Goal: Transaction & Acquisition: Purchase product/service

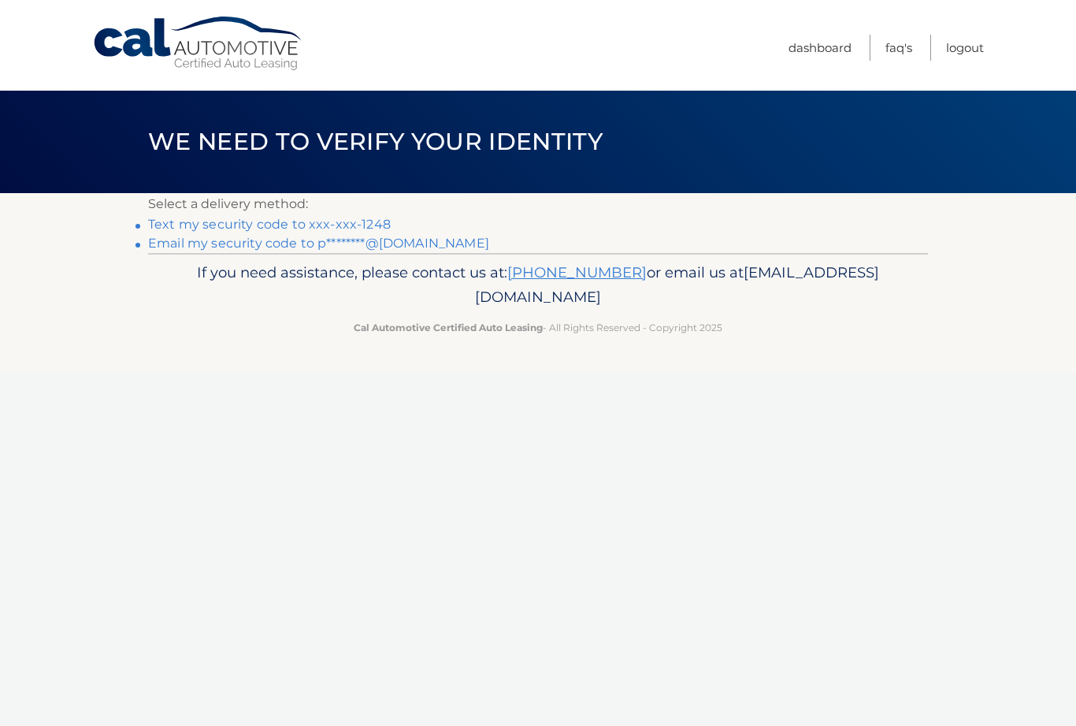
click at [338, 225] on link "Text my security code to xxx-xxx-1248" at bounding box center [269, 224] width 243 height 15
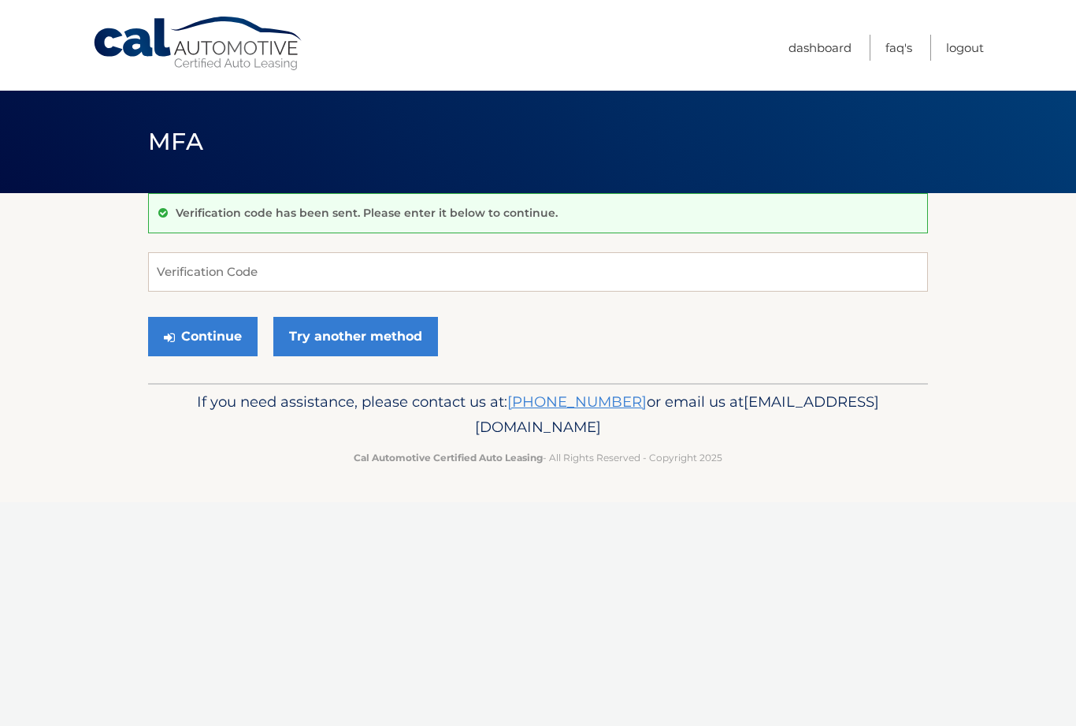
click at [2, 308] on section "Verification code has been sent. Please enter it below to continue. Verificatio…" at bounding box center [538, 288] width 1076 height 190
click at [245, 262] on input "Verification Code" at bounding box center [538, 271] width 780 height 39
type input "626250"
click at [227, 335] on button "Continue" at bounding box center [203, 336] width 110 height 39
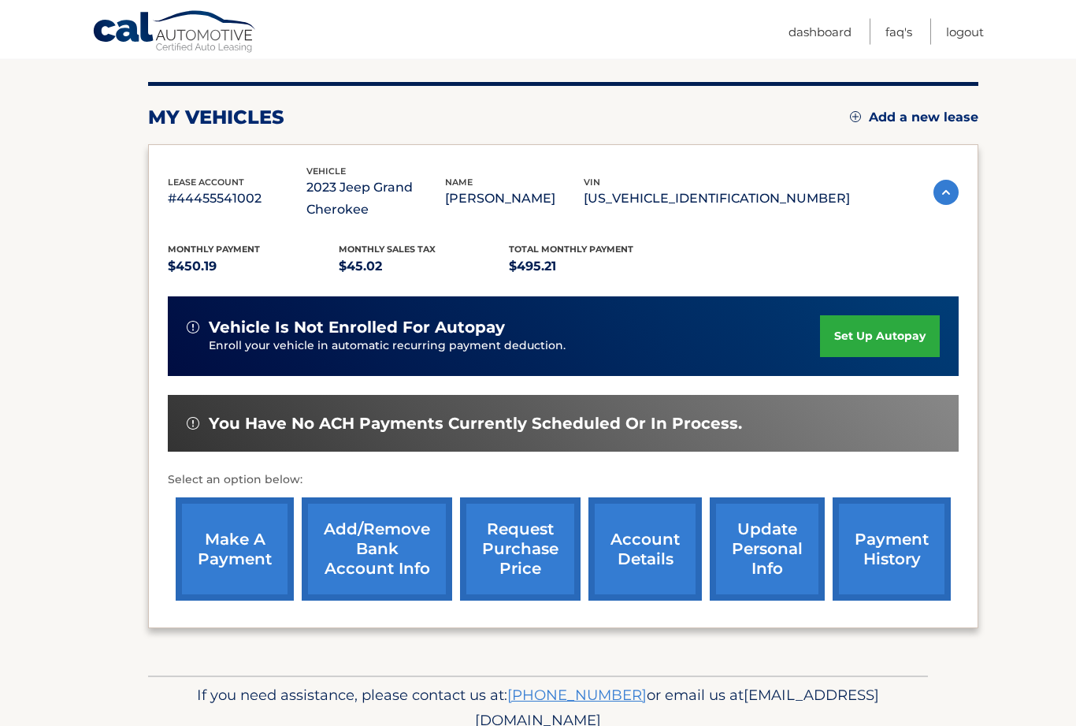
scroll to position [184, 0]
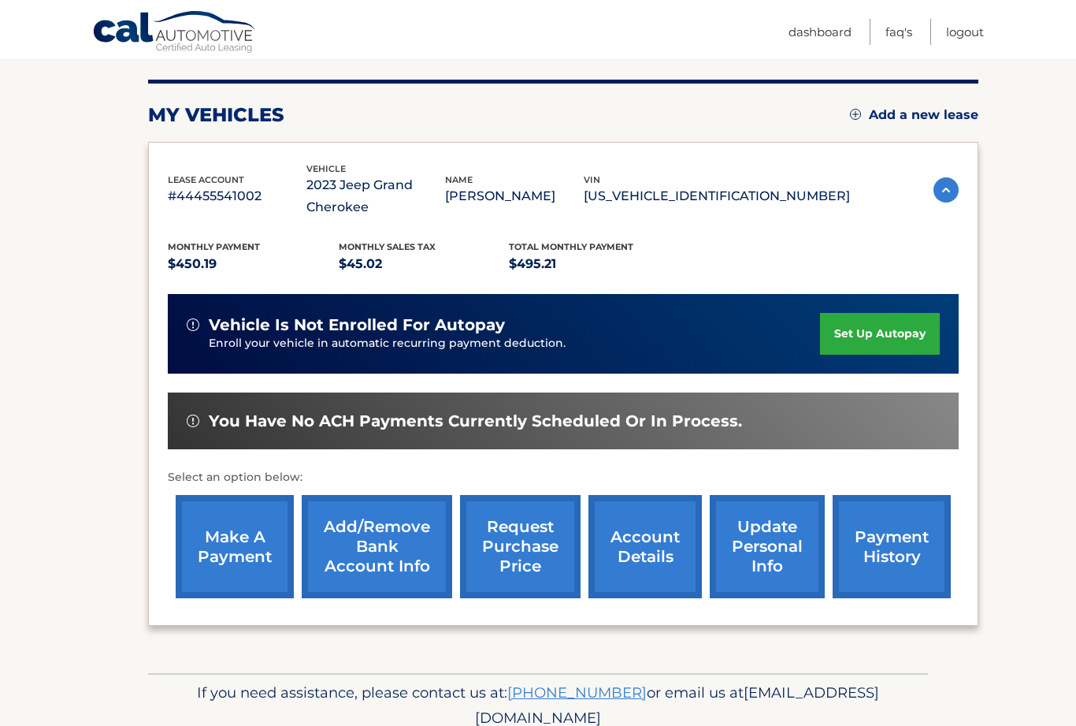
click at [232, 547] on link "make a payment" at bounding box center [235, 546] width 118 height 103
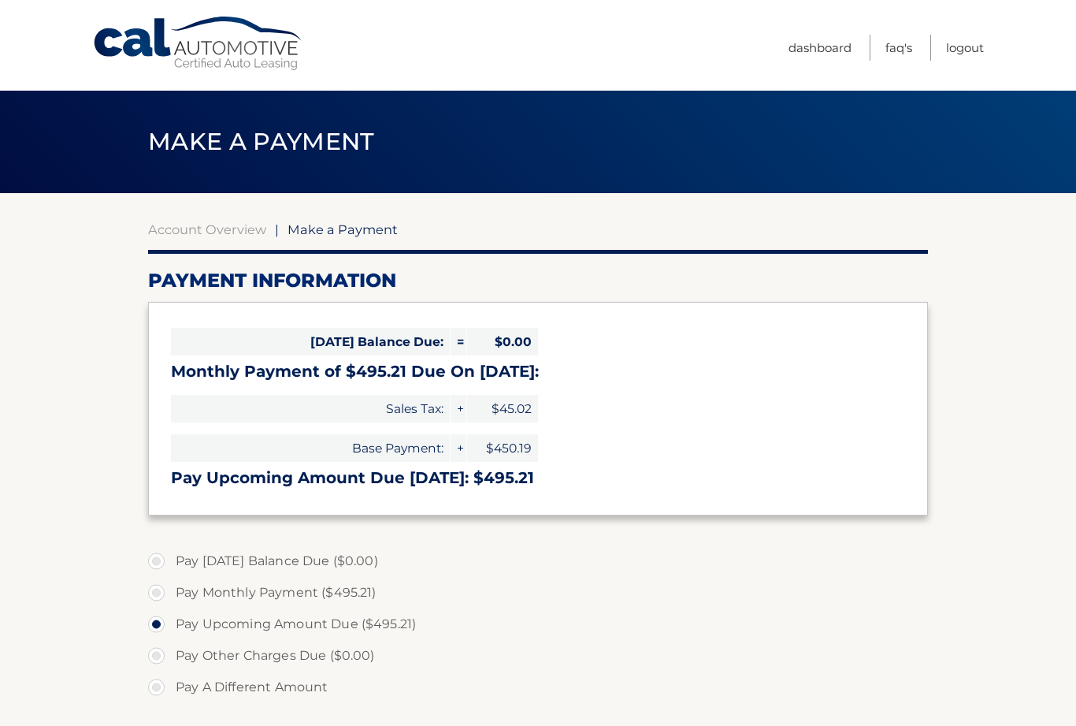
select select "MDRhYmMzNzMtMWU1ZC00OGZlLWEyNzEtNDg0N2JiMDQ4MTAz"
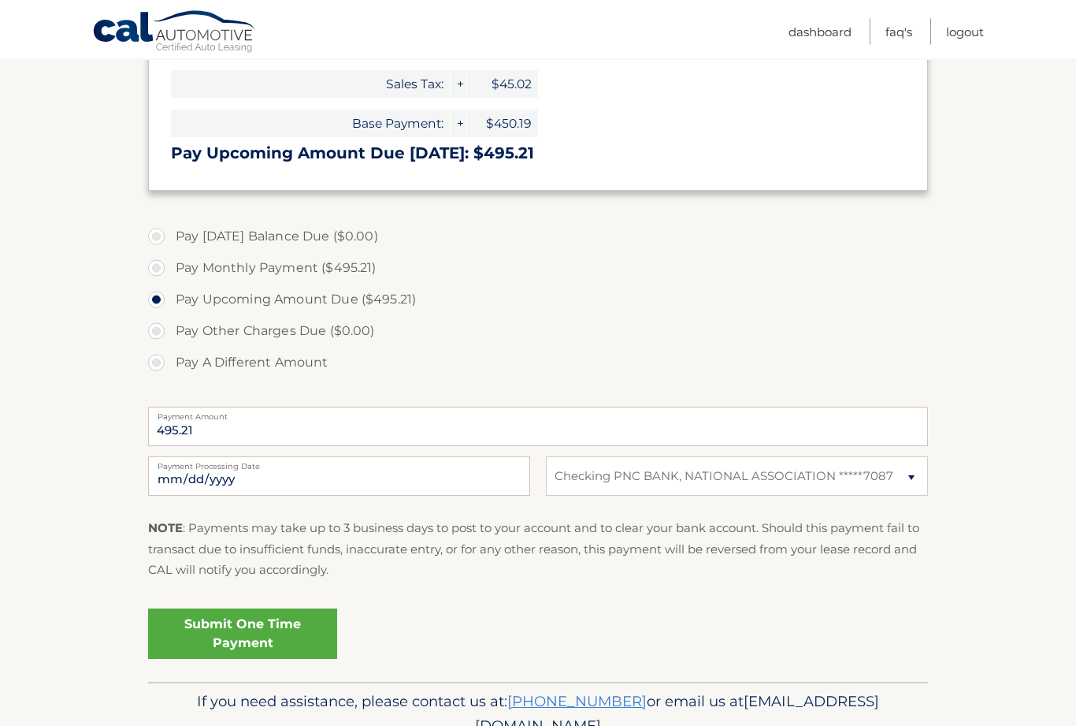
scroll to position [325, 0]
click at [304, 630] on link "Submit One Time Payment" at bounding box center [242, 633] width 189 height 50
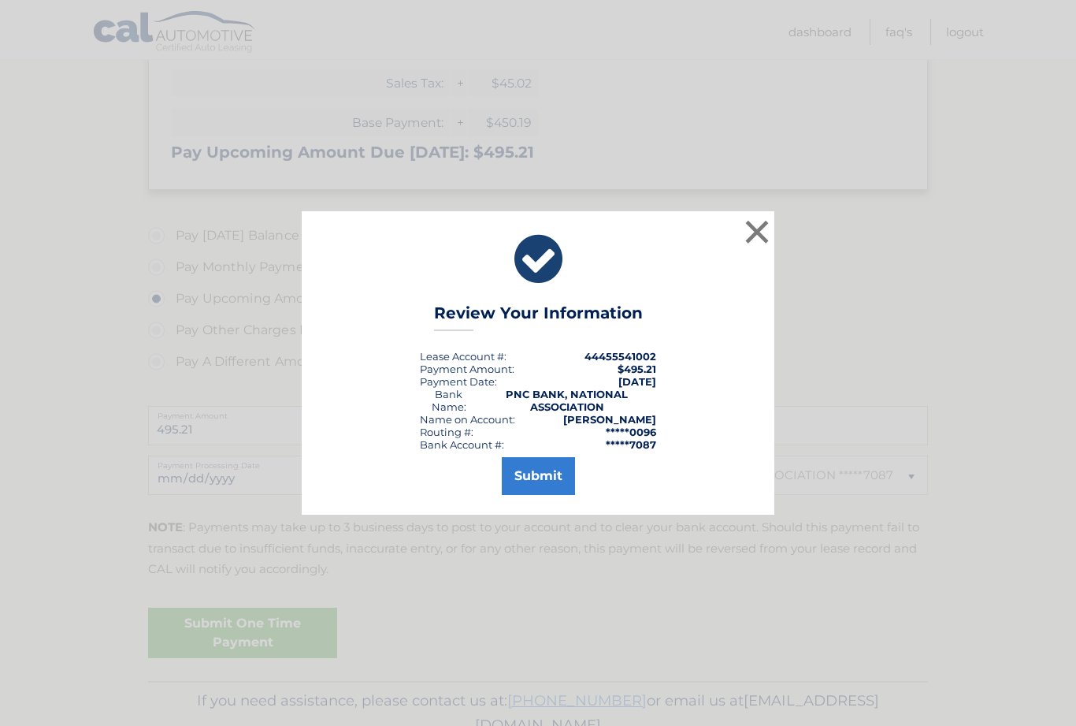
click at [560, 491] on button "Submit" at bounding box center [538, 476] width 73 height 38
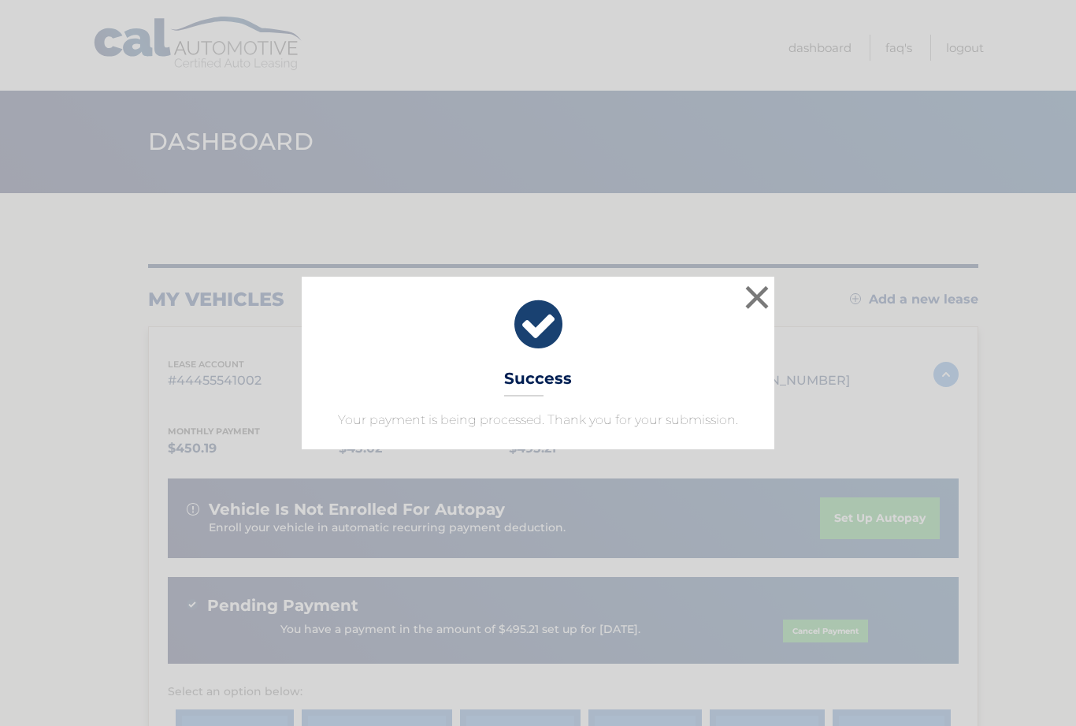
click at [738, 311] on icon at bounding box center [538, 324] width 433 height 57
click at [767, 295] on button "×" at bounding box center [758, 297] width 32 height 32
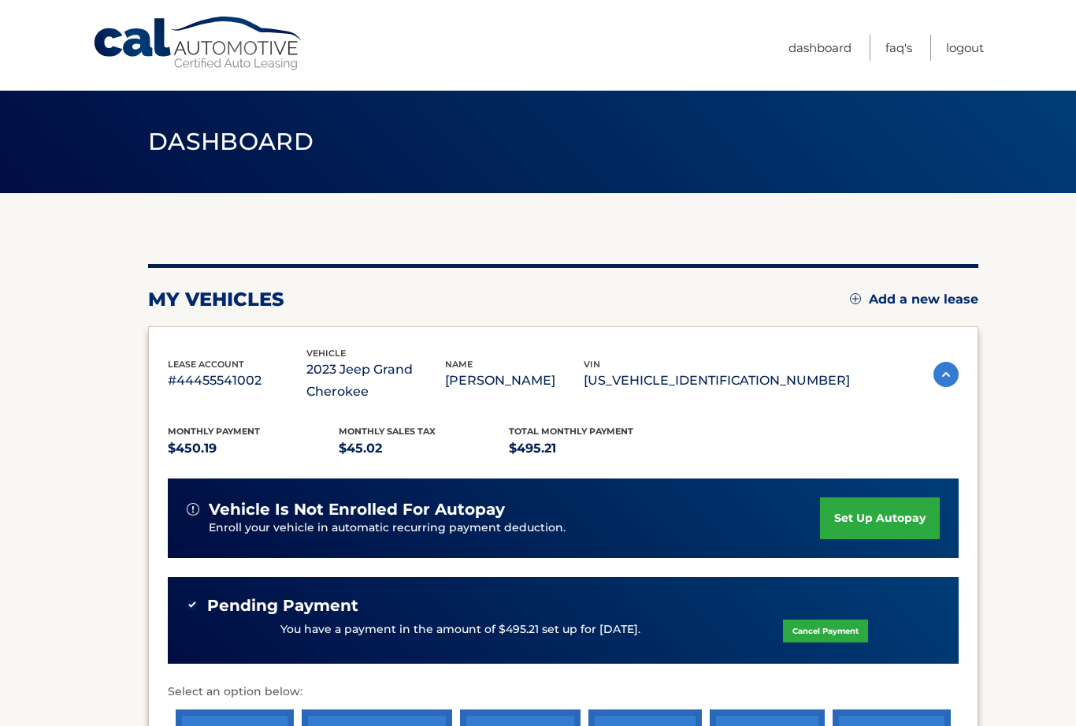
click at [972, 46] on link "Logout" at bounding box center [965, 48] width 38 height 26
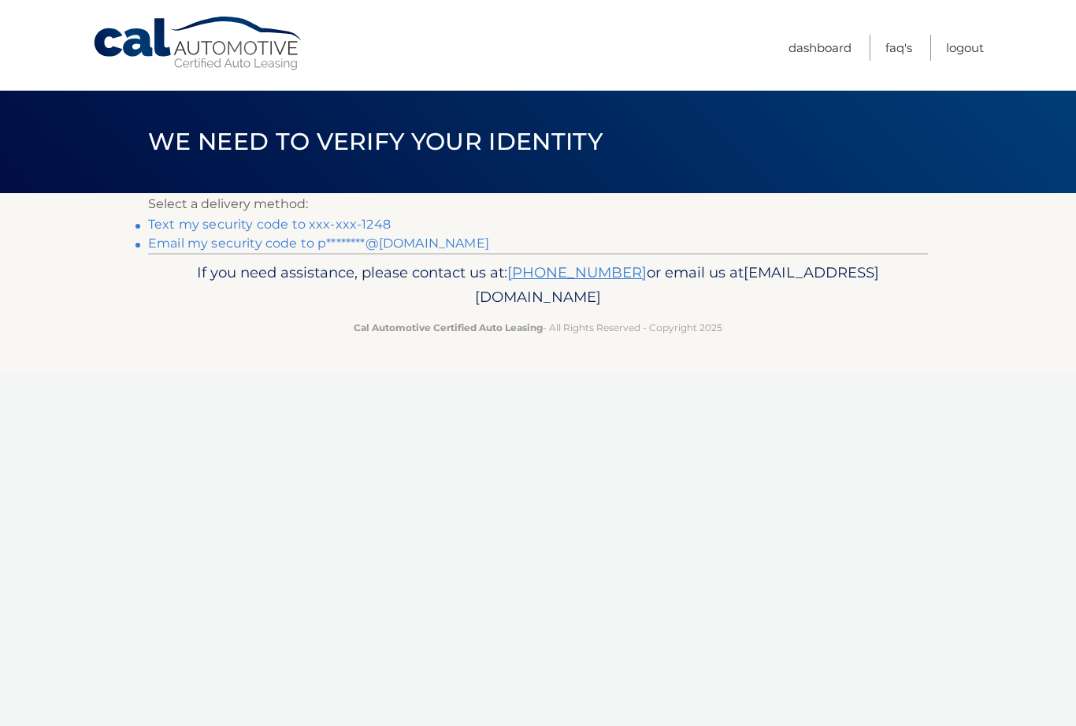
click at [919, 490] on div "Cal Automotive Menu Dashboard FAQ's Logout ×" at bounding box center [538, 363] width 1076 height 726
click at [377, 221] on link "Text my security code to xxx-xxx-1248" at bounding box center [269, 224] width 243 height 15
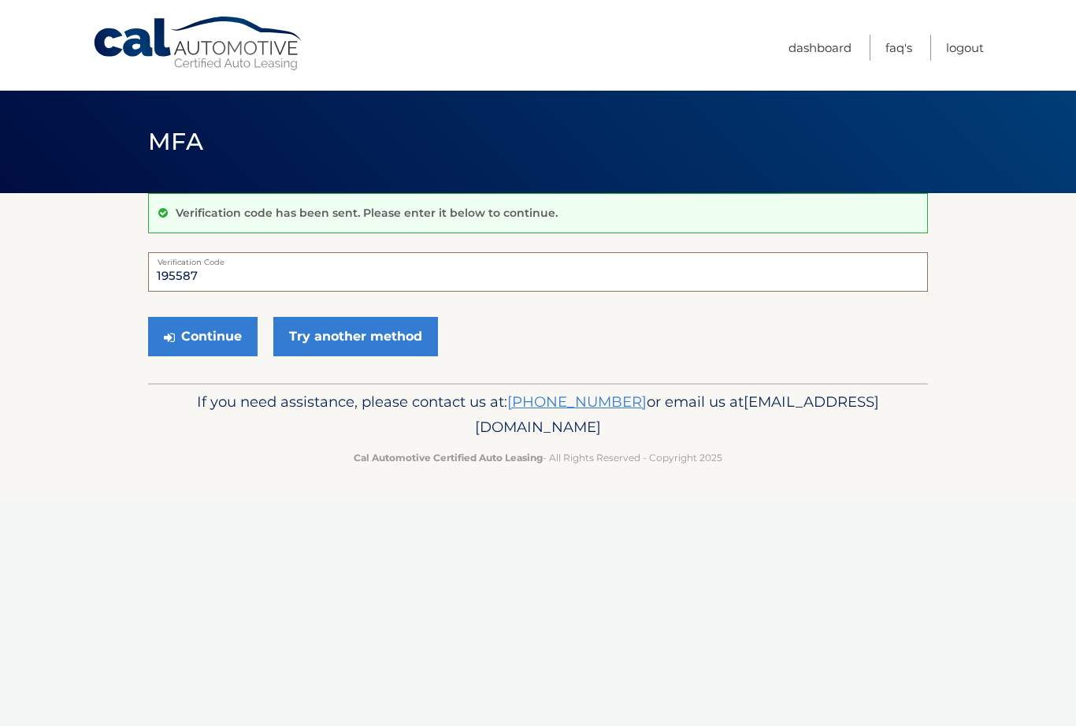
type input "195587"
click at [226, 337] on button "Continue" at bounding box center [203, 336] width 110 height 39
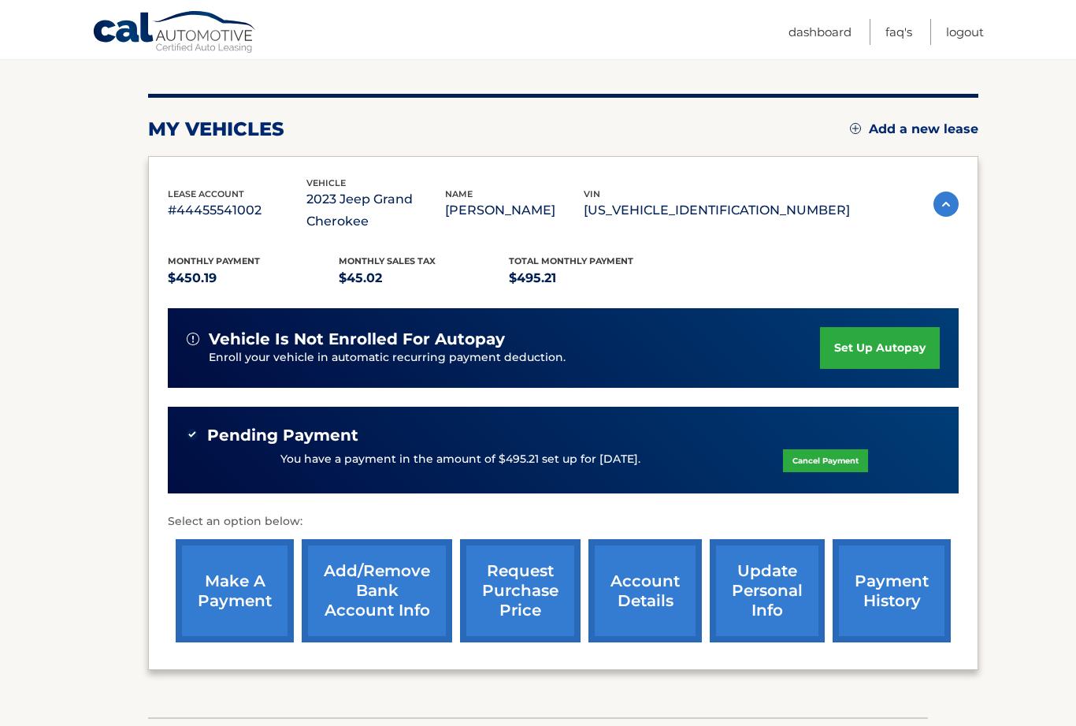
scroll to position [158, 0]
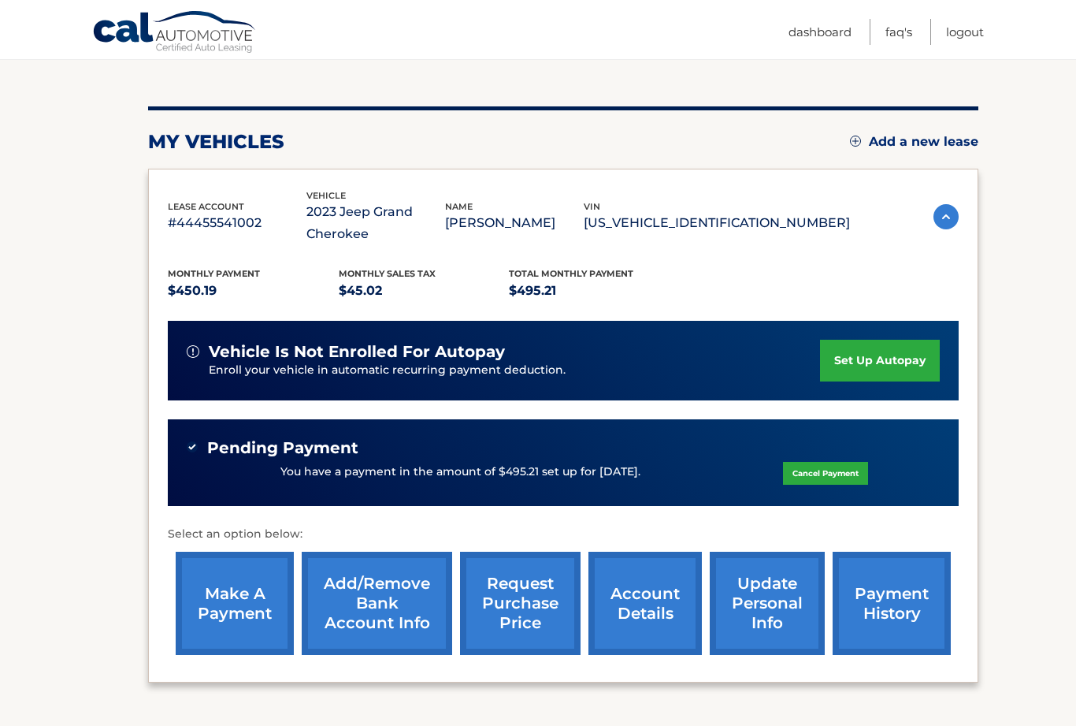
click at [662, 637] on link "account details" at bounding box center [645, 603] width 113 height 103
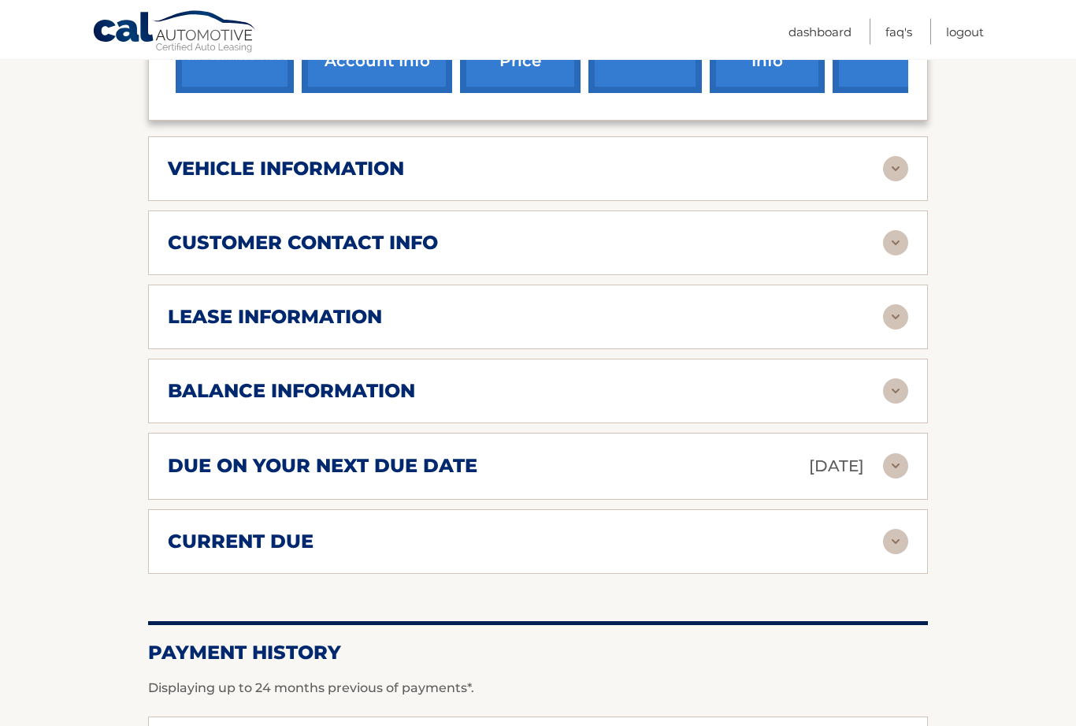
scroll to position [750, 0]
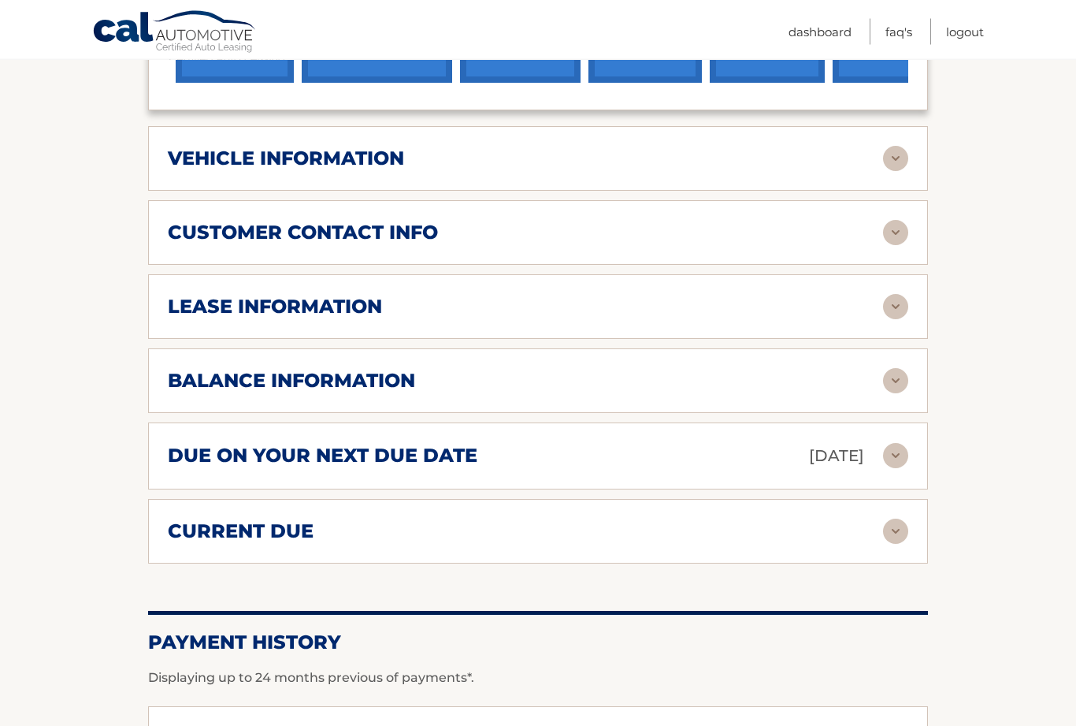
click at [896, 295] on img at bounding box center [895, 307] width 25 height 25
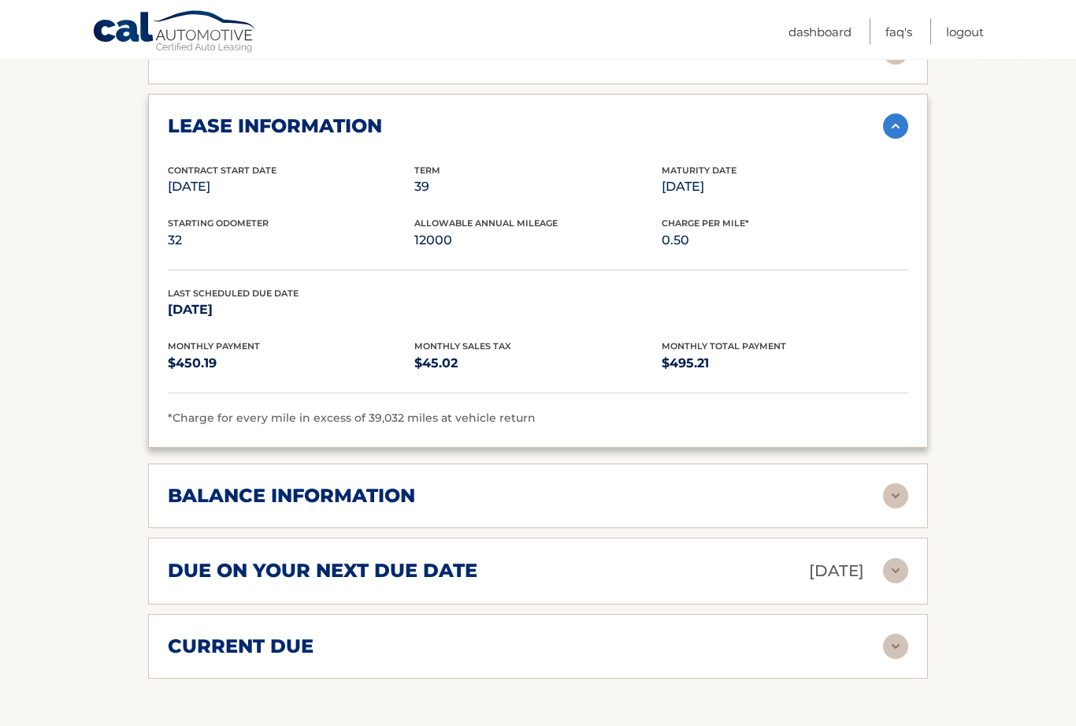
scroll to position [932, 0]
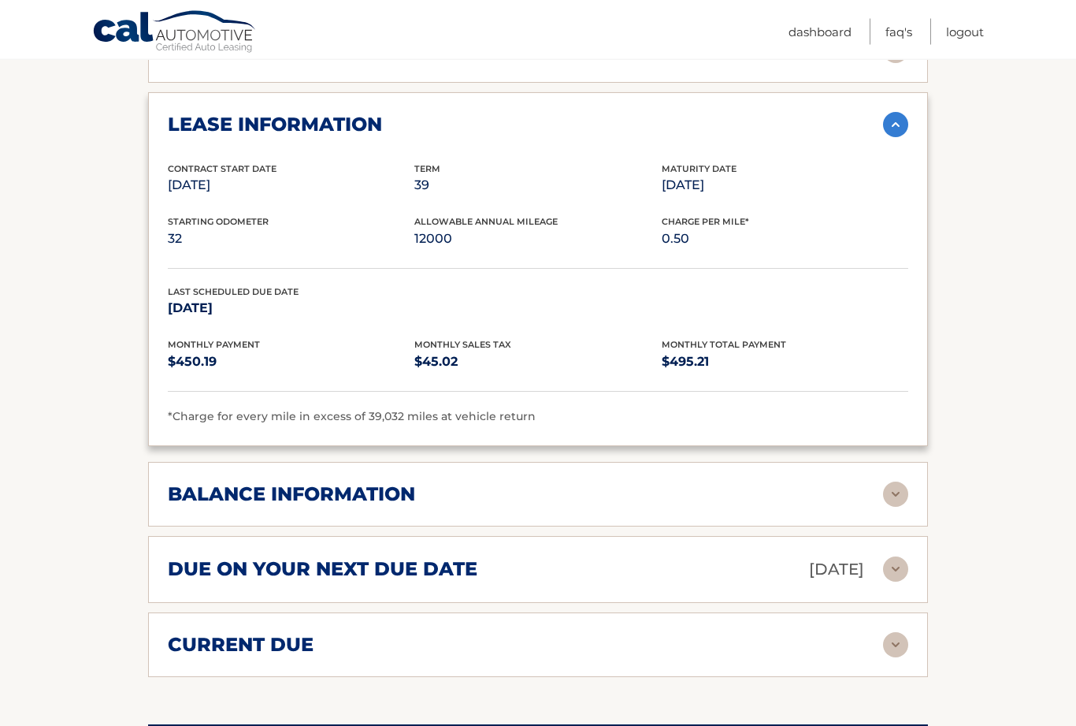
click at [887, 482] on img at bounding box center [895, 494] width 25 height 25
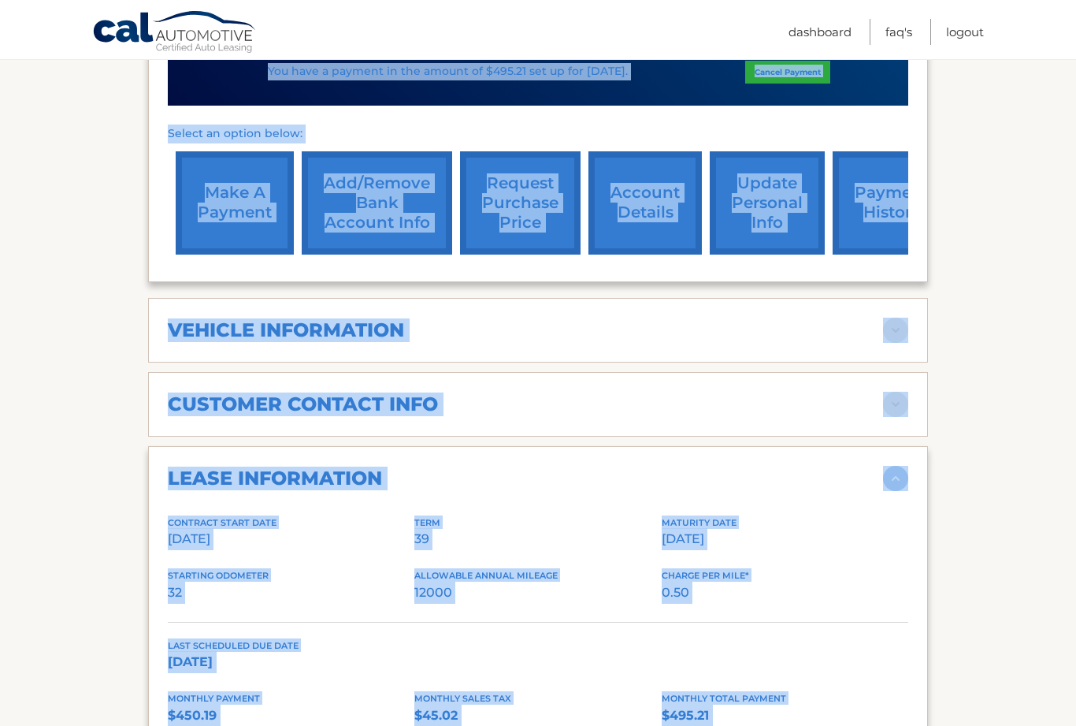
scroll to position [593, 0]
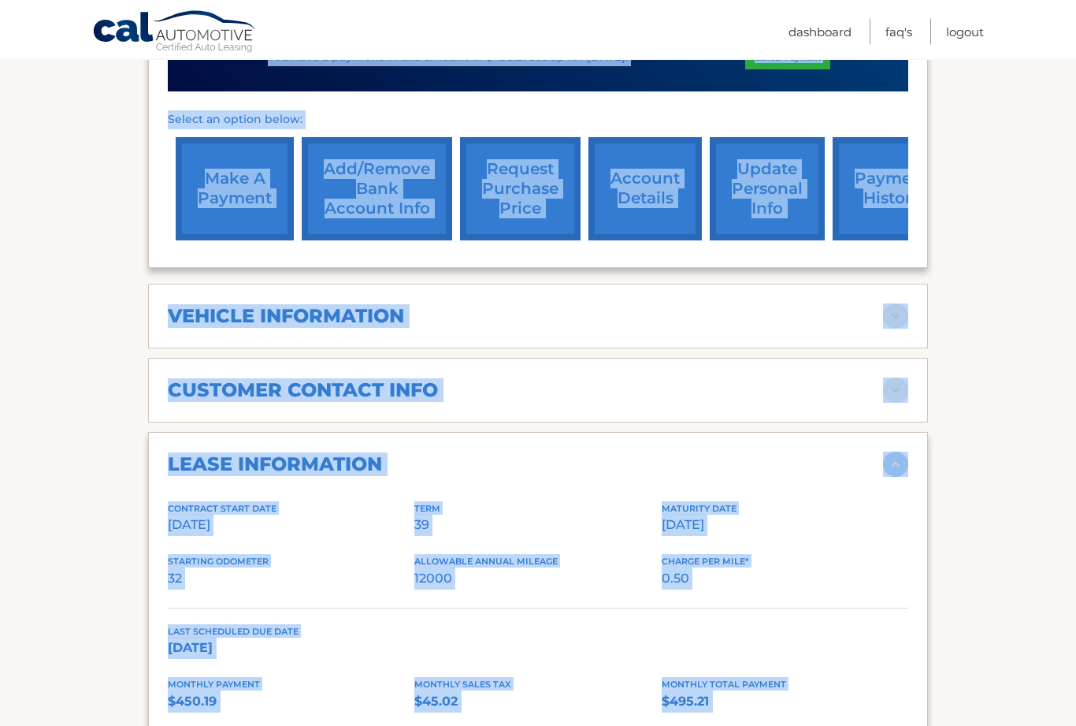
click at [1025, 466] on section "Account Details | #44455541002 Back to Dashboard Manage Your Lease lease accoun…" at bounding box center [538, 573] width 1076 height 1946
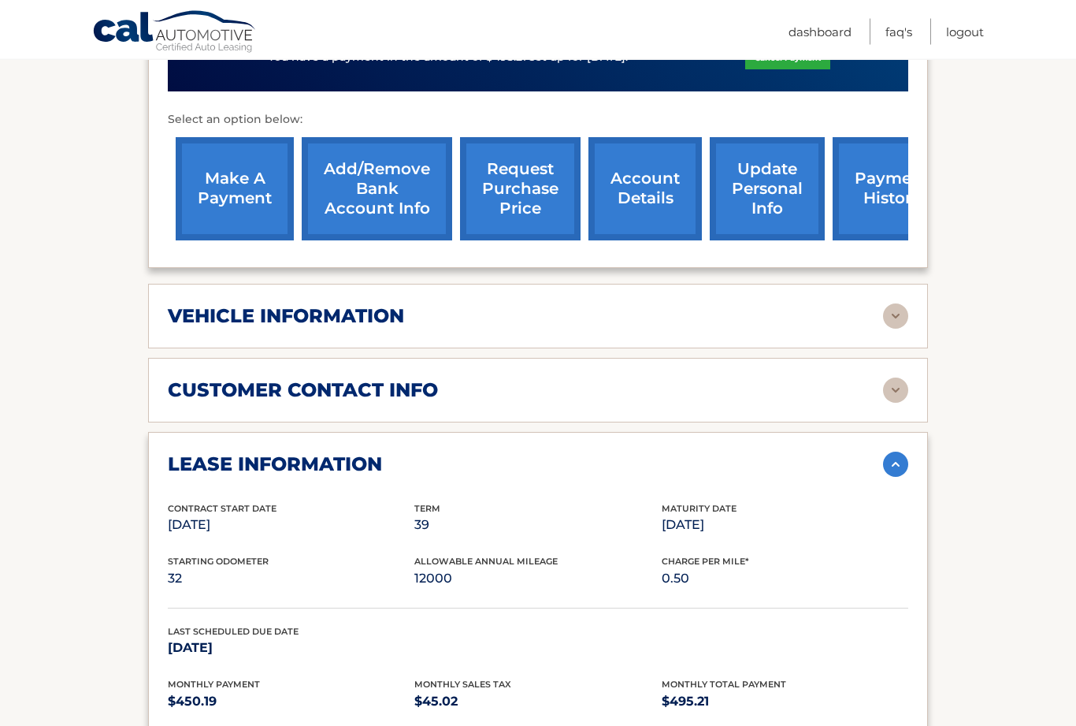
click at [143, 143] on section "Account Details | #44455541002 Back to Dashboard Manage Your Lease lease accoun…" at bounding box center [538, 573] width 1076 height 1946
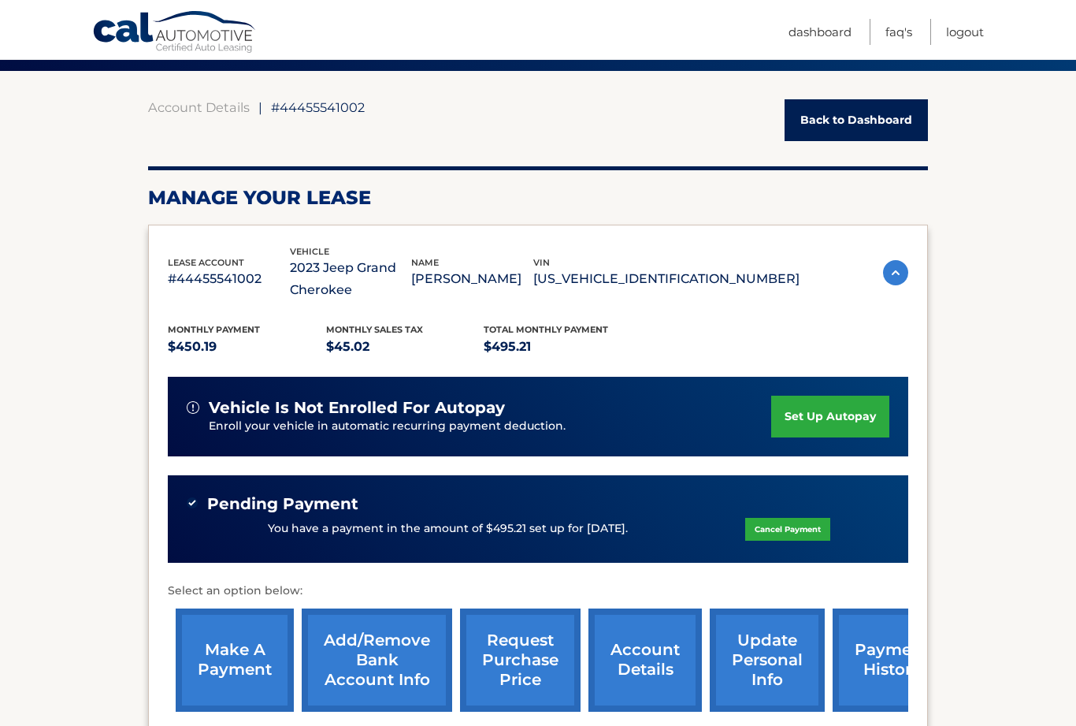
scroll to position [110, 0]
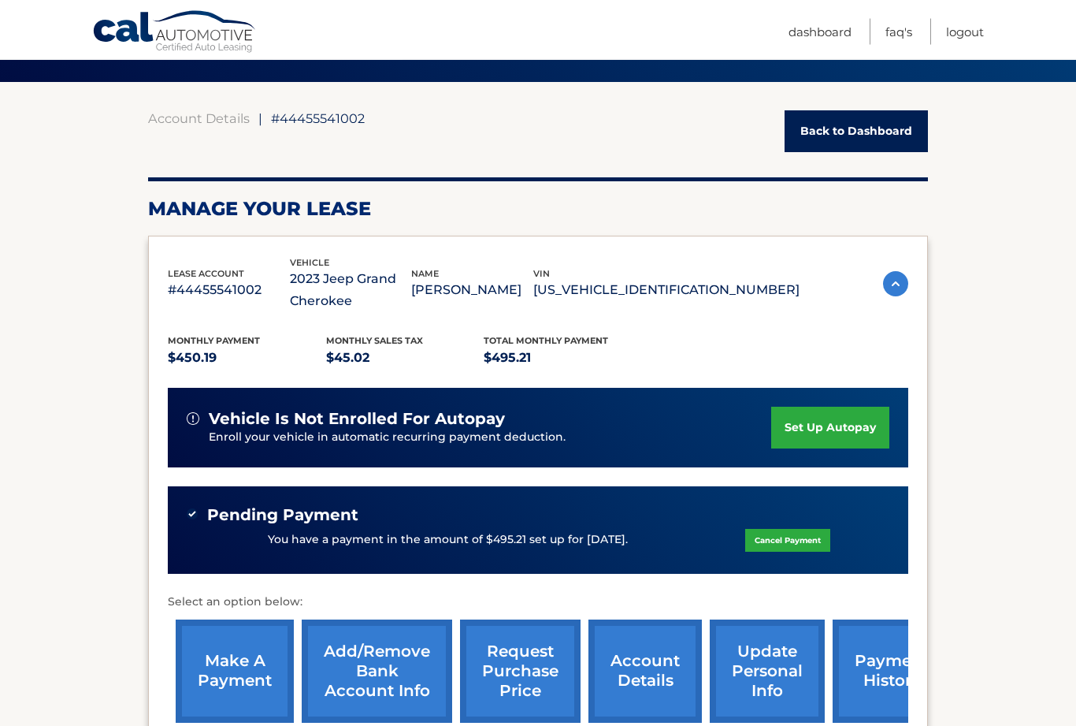
click at [958, 33] on link "Logout" at bounding box center [965, 32] width 38 height 26
